Goal: Transaction & Acquisition: Book appointment/travel/reservation

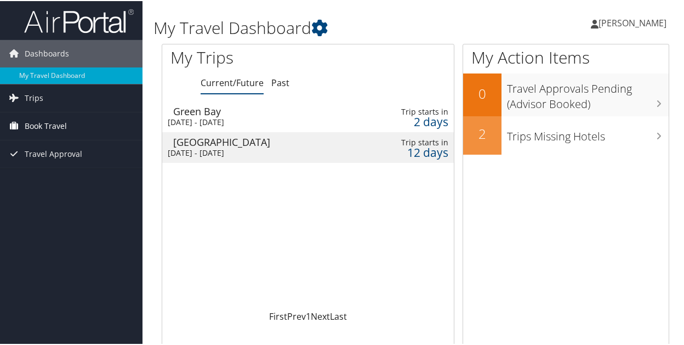
click at [66, 123] on link "Book Travel" at bounding box center [71, 124] width 143 height 27
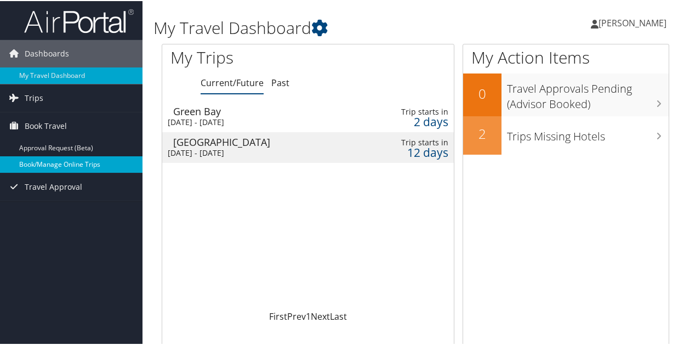
click at [72, 162] on link "Book/Manage Online Trips" at bounding box center [71, 163] width 143 height 16
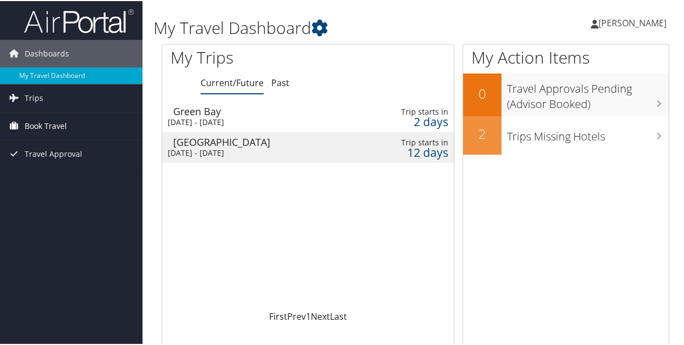
click at [60, 126] on span "Book Travel" at bounding box center [46, 124] width 42 height 27
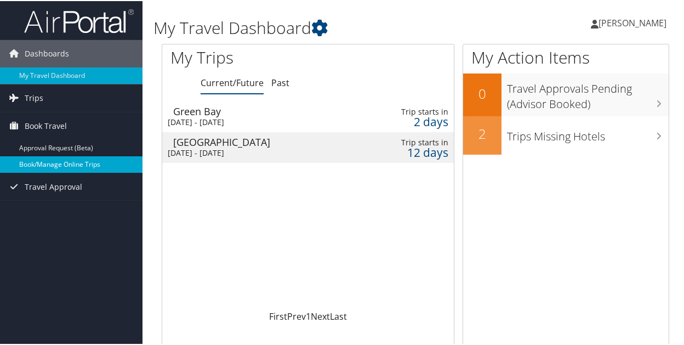
click at [86, 162] on link "Book/Manage Online Trips" at bounding box center [71, 163] width 143 height 16
